Goal: Information Seeking & Learning: Learn about a topic

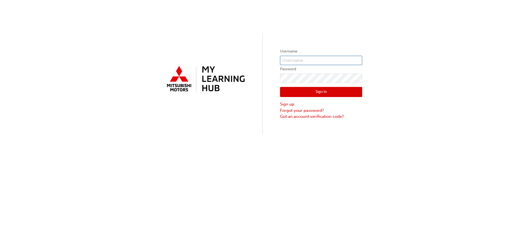
type input "[PERSON_NAME][EMAIL_ADDRESS][PERSON_NAME][DOMAIN_NAME]"
click at [321, 94] on button "Sign In" at bounding box center [321, 92] width 82 height 10
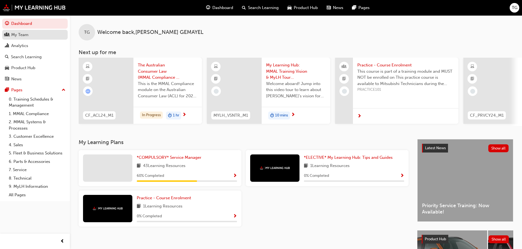
click at [29, 34] on div "My Team" at bounding box center [35, 34] width 60 height 7
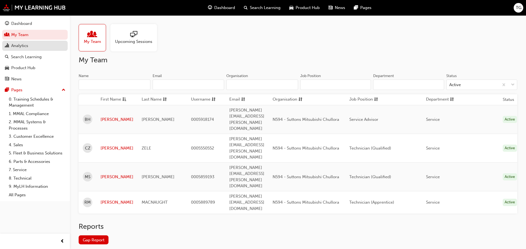
click at [29, 46] on div "Analytics" at bounding box center [35, 45] width 60 height 7
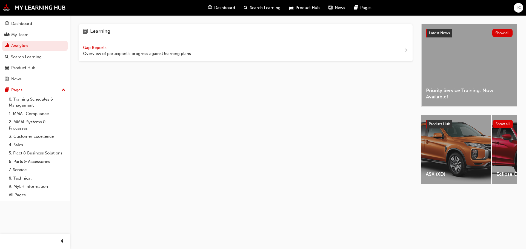
click at [100, 48] on span "Gap Reports" at bounding box center [95, 47] width 25 height 5
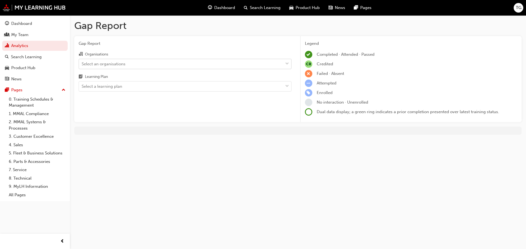
click at [175, 62] on div "Select an organisations" at bounding box center [181, 64] width 204 height 10
click at [82, 62] on input "Organisations Select an organisations" at bounding box center [82, 63] width 1 height 5
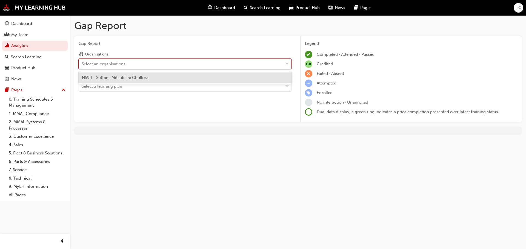
click at [163, 76] on div "N594 - Suttons Mitsubishi Chullora" at bounding box center [185, 78] width 213 height 11
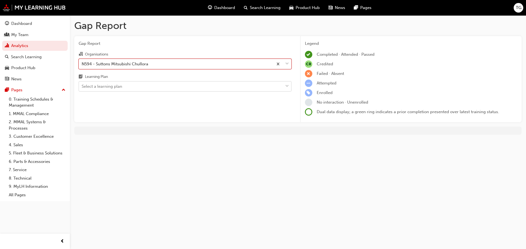
click at [159, 87] on div "Select a learning plan" at bounding box center [181, 87] width 204 height 10
click at [82, 87] on input "Learning Plan Select a learning plan" at bounding box center [82, 86] width 1 height 5
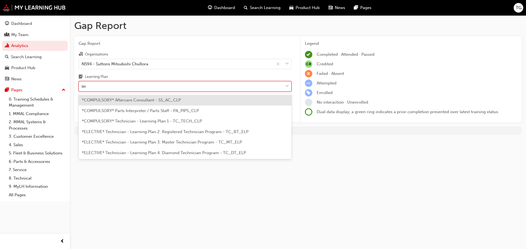
type input "tech"
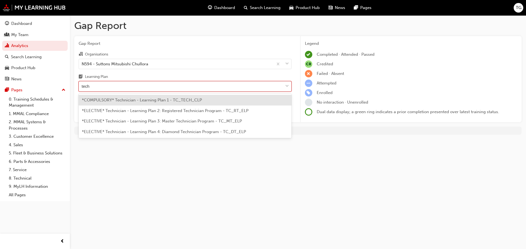
click at [166, 100] on span "*COMPULSORY* Technician - Learning Plan 1 - TC_TECH_CLP" at bounding box center [142, 100] width 120 height 5
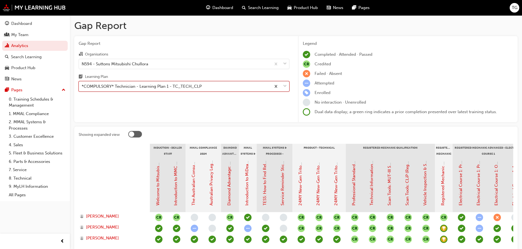
click at [179, 89] on div "*COMPULSORY* Technician - Learning Plan 1 - TC_TECH_CLP" at bounding box center [142, 87] width 120 height 6
click at [82, 89] on input "Learning Plan option *COMPULSORY* Technician - Learning Plan 1 - TC_TECH_CLP, s…" at bounding box center [82, 86] width 1 height 5
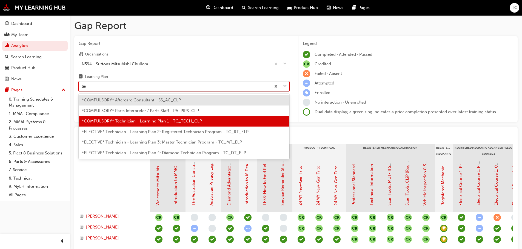
type input "tech"
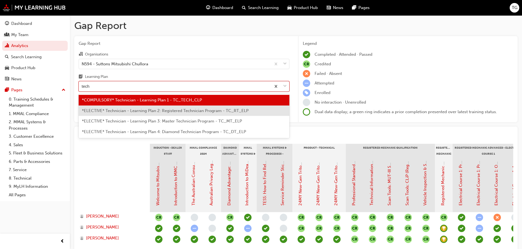
click at [173, 112] on span "*ELECTIVE* Technician - Learning Plan 2: Registered Technician Program - TC_RT_…" at bounding box center [165, 110] width 166 height 5
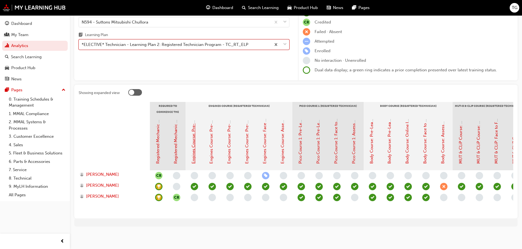
click at [195, 151] on link "Engines Course: Pre-Learning Module 1 (Registered Technician Program)" at bounding box center [193, 94] width 5 height 139
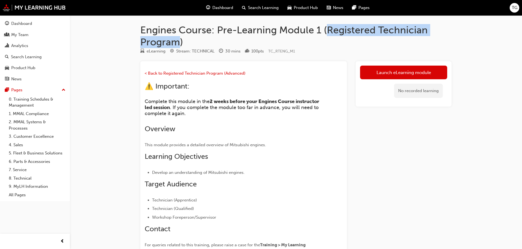
drag, startPoint x: 327, startPoint y: 30, endPoint x: 179, endPoint y: 45, distance: 149.2
click at [179, 45] on h1 "Engines Course: Pre-Learning Module 1 (Registered Technician Program)" at bounding box center [295, 36] width 311 height 24
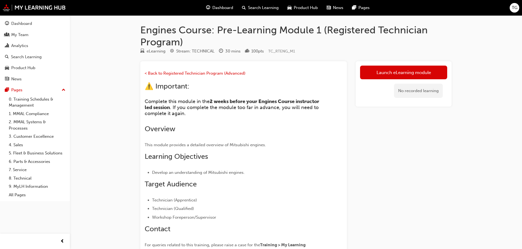
click at [186, 43] on h1 "Engines Course: Pre-Learning Module 1 (Registered Technician Program)" at bounding box center [295, 36] width 311 height 24
click at [231, 50] on div "30 mins" at bounding box center [232, 51] width 15 height 6
click at [269, 63] on div "< Back to Registered Technician Program (Advanced) ⚠️ Important: Complete this …" at bounding box center [243, 169] width 206 height 217
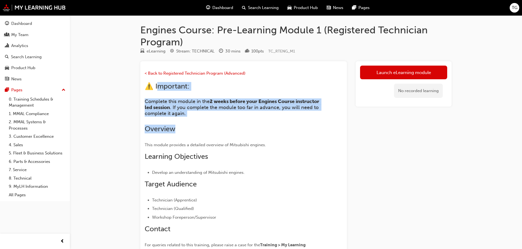
drag, startPoint x: 157, startPoint y: 87, endPoint x: 254, endPoint y: 118, distance: 101.8
click at [254, 118] on div "< Back to Registered Technician Program (Advanced) ⚠️ Important: Complete this …" at bounding box center [234, 163] width 178 height 186
click at [207, 110] on span ". If you complete the module too far in advance, you will need to complete it a…" at bounding box center [232, 111] width 175 height 12
drag, startPoint x: 143, startPoint y: 102, endPoint x: 225, endPoint y: 114, distance: 83.1
click at [225, 114] on div "< Back to Registered Technician Program (Advanced) ⚠️ Important: Complete this …" at bounding box center [243, 169] width 206 height 217
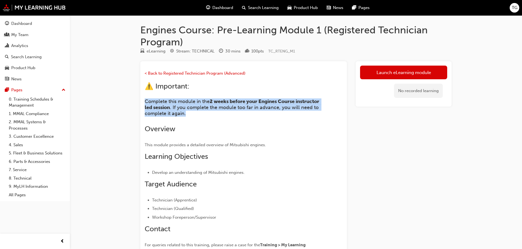
click at [224, 114] on h4 "Complete this module in the 2 weeks before your Engines Course instructor led s…" at bounding box center [234, 108] width 178 height 18
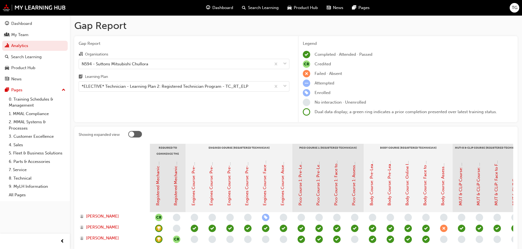
scroll to position [46, 0]
